Goal: Find specific page/section: Find specific page/section

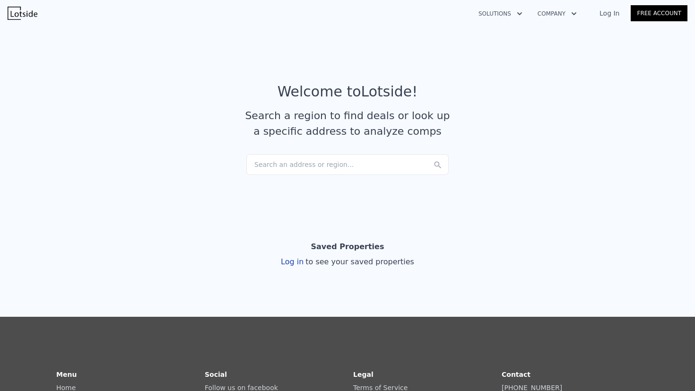
click at [319, 171] on div "Search an address or region..." at bounding box center [347, 164] width 202 height 21
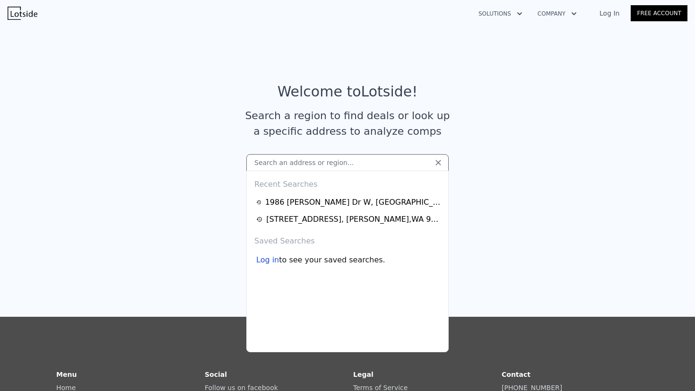
click at [607, 13] on link "Log In" at bounding box center [609, 13] width 43 height 9
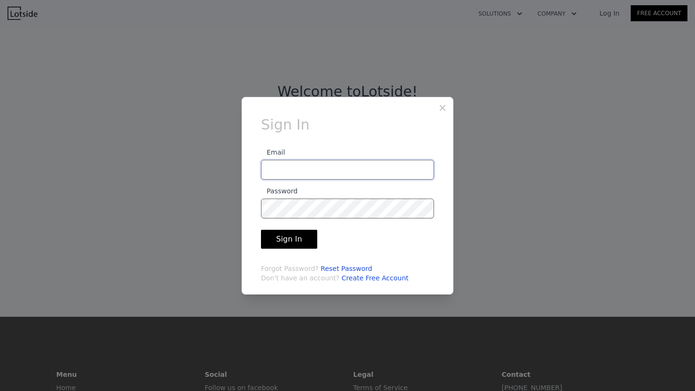
type input "[PERSON_NAME][EMAIL_ADDRESS][DOMAIN_NAME]"
click at [261, 230] on button "Sign In" at bounding box center [289, 239] width 56 height 19
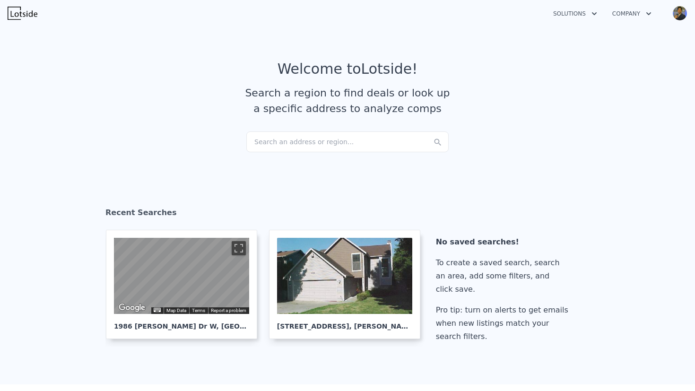
click at [286, 145] on div "Search an address or region..." at bounding box center [347, 141] width 202 height 21
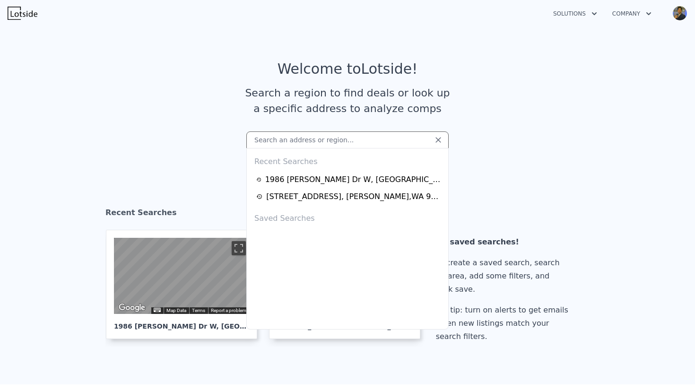
type input "[STREET_ADDRESS]"
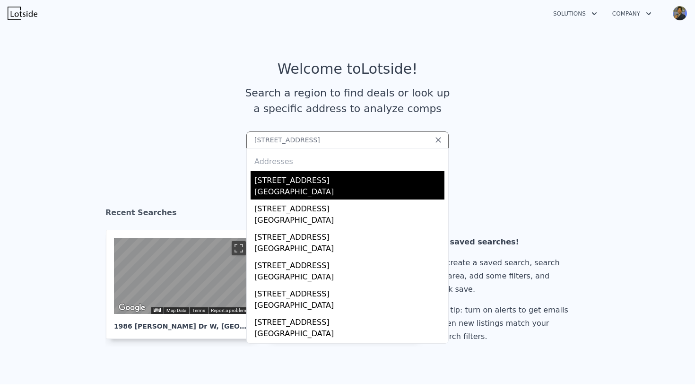
click at [360, 181] on div "[STREET_ADDRESS]" at bounding box center [349, 178] width 190 height 15
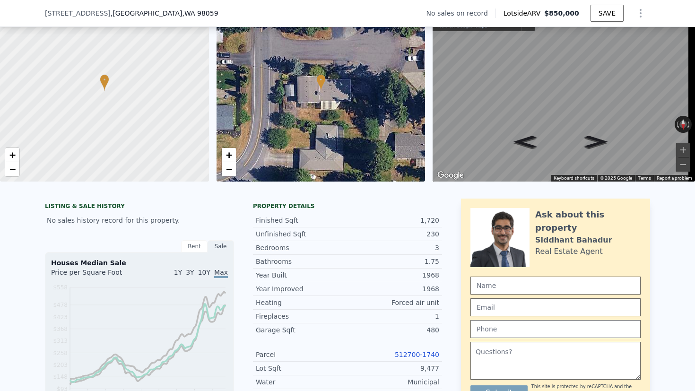
scroll to position [121, 0]
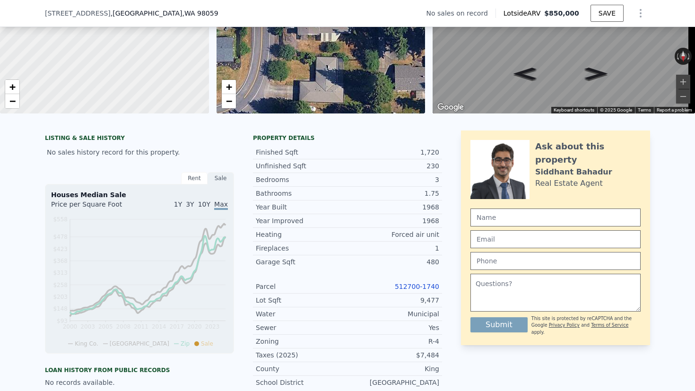
click at [416, 290] on link "512700-1740" at bounding box center [417, 287] width 44 height 8
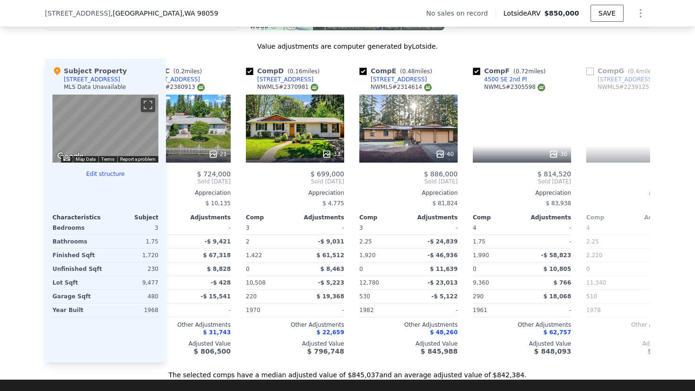
scroll to position [0, 284]
